Goal: Information Seeking & Learning: Learn about a topic

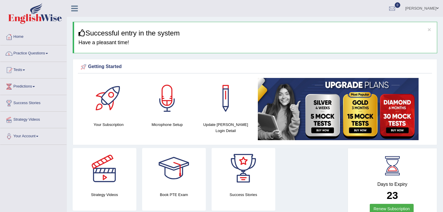
click at [20, 39] on link "Home" at bounding box center [33, 36] width 66 height 15
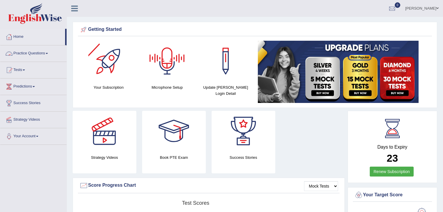
click at [49, 54] on link "Practice Questions" at bounding box center [33, 52] width 66 height 15
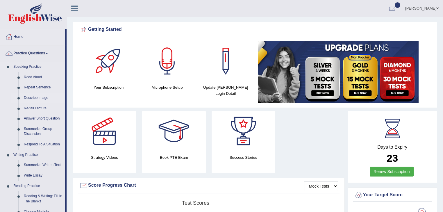
click at [38, 97] on link "Describe Image" at bounding box center [43, 98] width 44 height 10
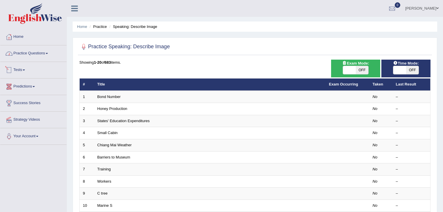
click at [41, 54] on link "Practice Questions" at bounding box center [33, 52] width 66 height 15
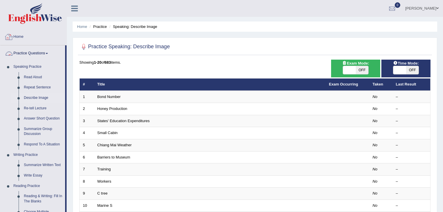
click at [15, 37] on link "Home" at bounding box center [33, 36] width 66 height 15
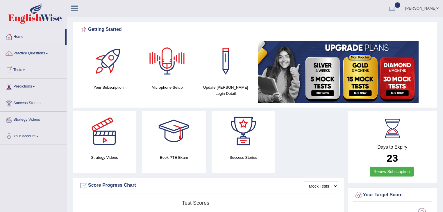
click at [35, 87] on link "Predictions" at bounding box center [33, 86] width 66 height 15
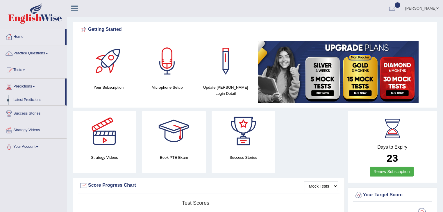
click at [66, 92] on li "Predictions Latest Predictions" at bounding box center [33, 92] width 66 height 27
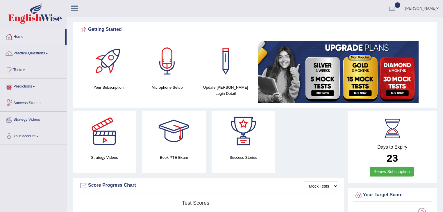
click at [35, 86] on span at bounding box center [34, 86] width 2 height 1
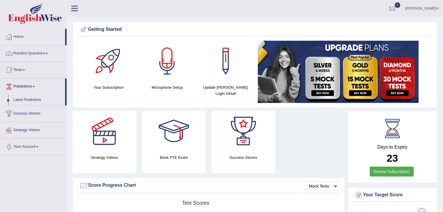
drag, startPoint x: 65, startPoint y: 86, endPoint x: 68, endPoint y: 84, distance: 3.5
click at [25, 70] on span at bounding box center [24, 69] width 2 height 1
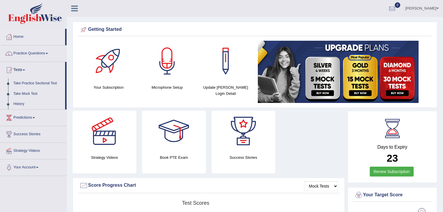
click at [25, 70] on span at bounding box center [24, 69] width 2 height 1
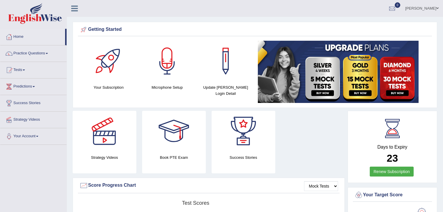
click at [25, 69] on span at bounding box center [24, 69] width 2 height 1
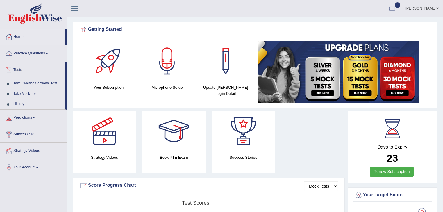
click at [48, 53] on span at bounding box center [47, 53] width 2 height 1
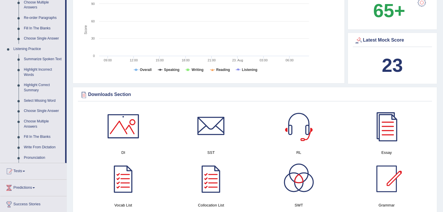
scroll to position [279, 0]
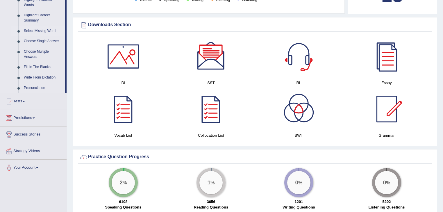
drag, startPoint x: 11, startPoint y: 32, endPoint x: 14, endPoint y: 31, distance: 3.3
click at [11, 32] on li "Select Missing Word" at bounding box center [38, 31] width 54 height 10
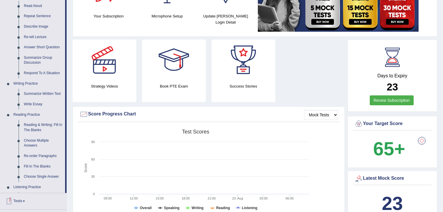
scroll to position [47, 0]
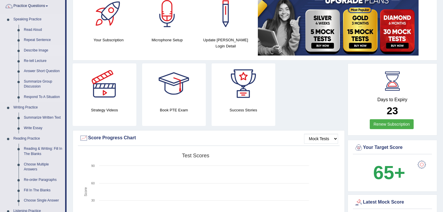
click at [37, 50] on link "Describe Image" at bounding box center [43, 50] width 44 height 10
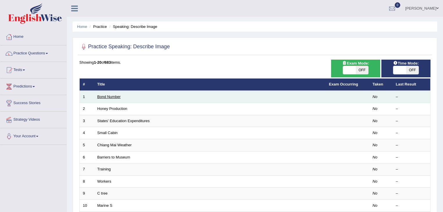
click at [109, 97] on link "Bond Number" at bounding box center [108, 97] width 23 height 4
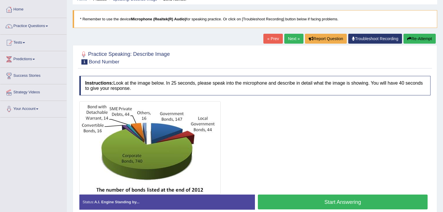
scroll to position [23, 0]
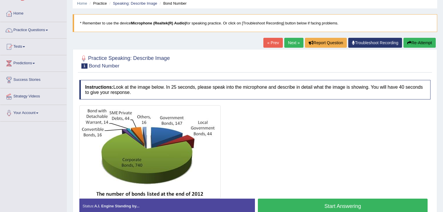
click at [328, 205] on button "Start Answering" at bounding box center [343, 206] width 170 height 15
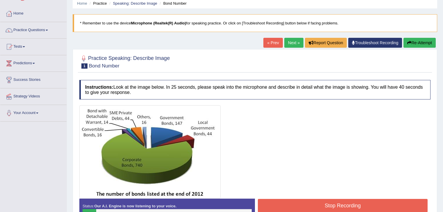
click at [313, 206] on button "Stop Recording" at bounding box center [343, 205] width 170 height 13
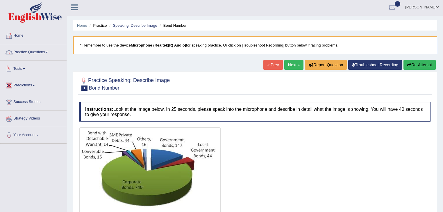
scroll to position [0, 0]
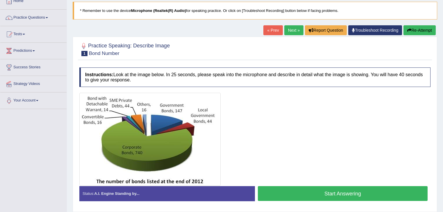
scroll to position [47, 0]
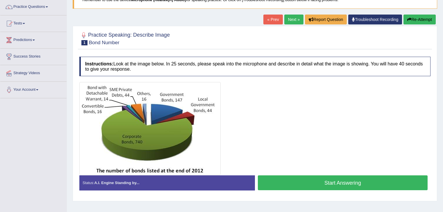
click at [327, 182] on button "Start Answering" at bounding box center [343, 182] width 170 height 15
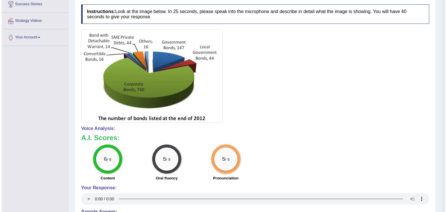
scroll to position [104, 0]
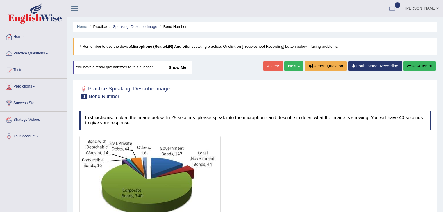
click at [290, 65] on link "Next »" at bounding box center [293, 66] width 19 height 10
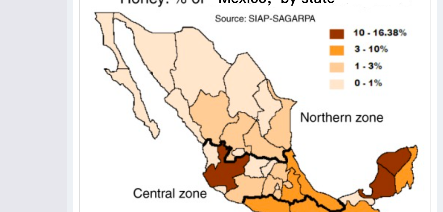
scroll to position [133, 0]
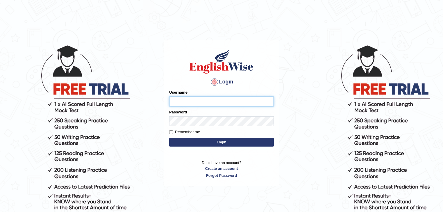
type input "JovicRecomendable"
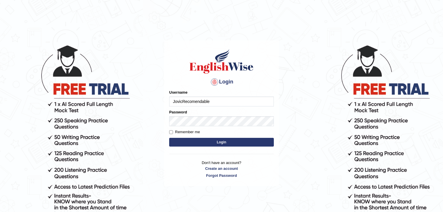
click at [223, 145] on button "Login" at bounding box center [221, 142] width 105 height 9
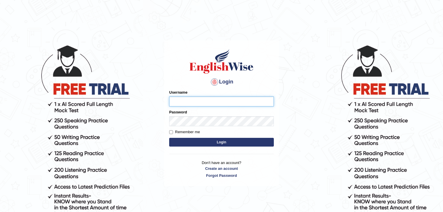
type input "JovicRecomendable"
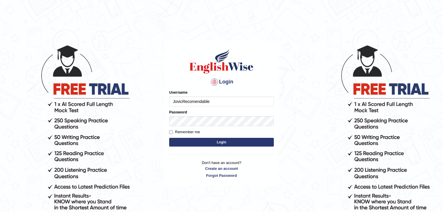
click at [233, 142] on button "Login" at bounding box center [221, 142] width 105 height 9
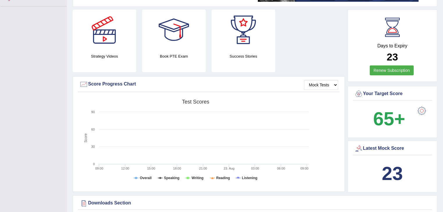
scroll to position [97, 0]
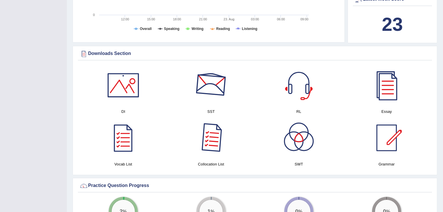
scroll to position [261, 0]
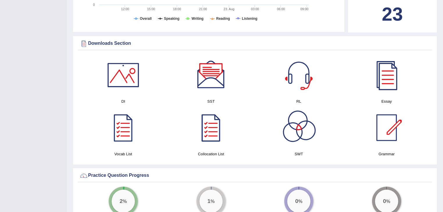
click at [205, 131] on div at bounding box center [211, 127] width 41 height 41
